Goal: Task Accomplishment & Management: Complete application form

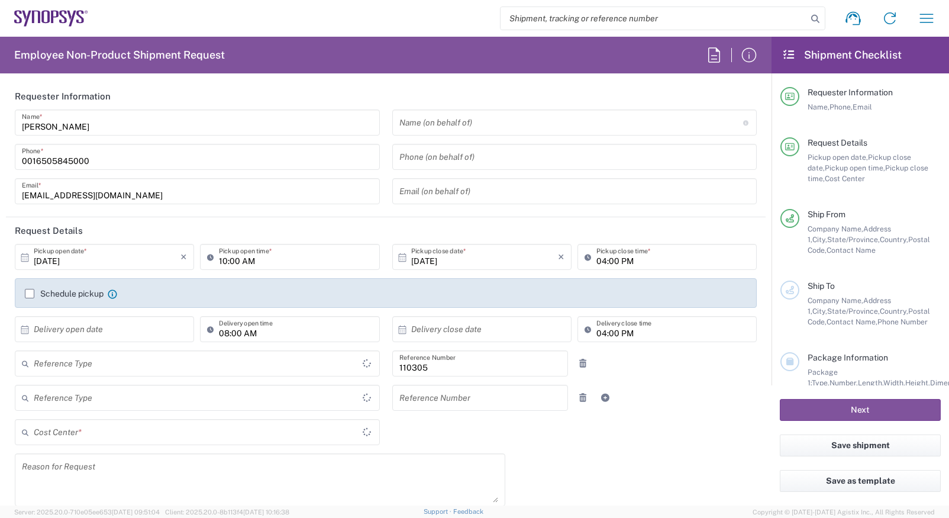
type input "Delivered at Place"
type input "Department"
type input "US01, HR, Dom Recrui 110305"
type input "[GEOGRAPHIC_DATA]"
type input "[US_STATE]"
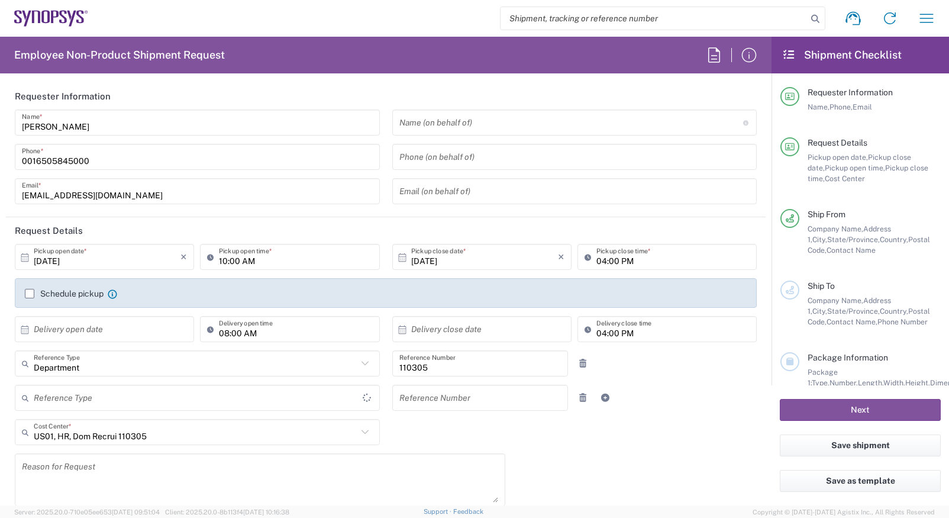
type input "[GEOGRAPHIC_DATA]"
type input "[GEOGRAPHIC_DATA] US26"
